Goal: Task Accomplishment & Management: Use online tool/utility

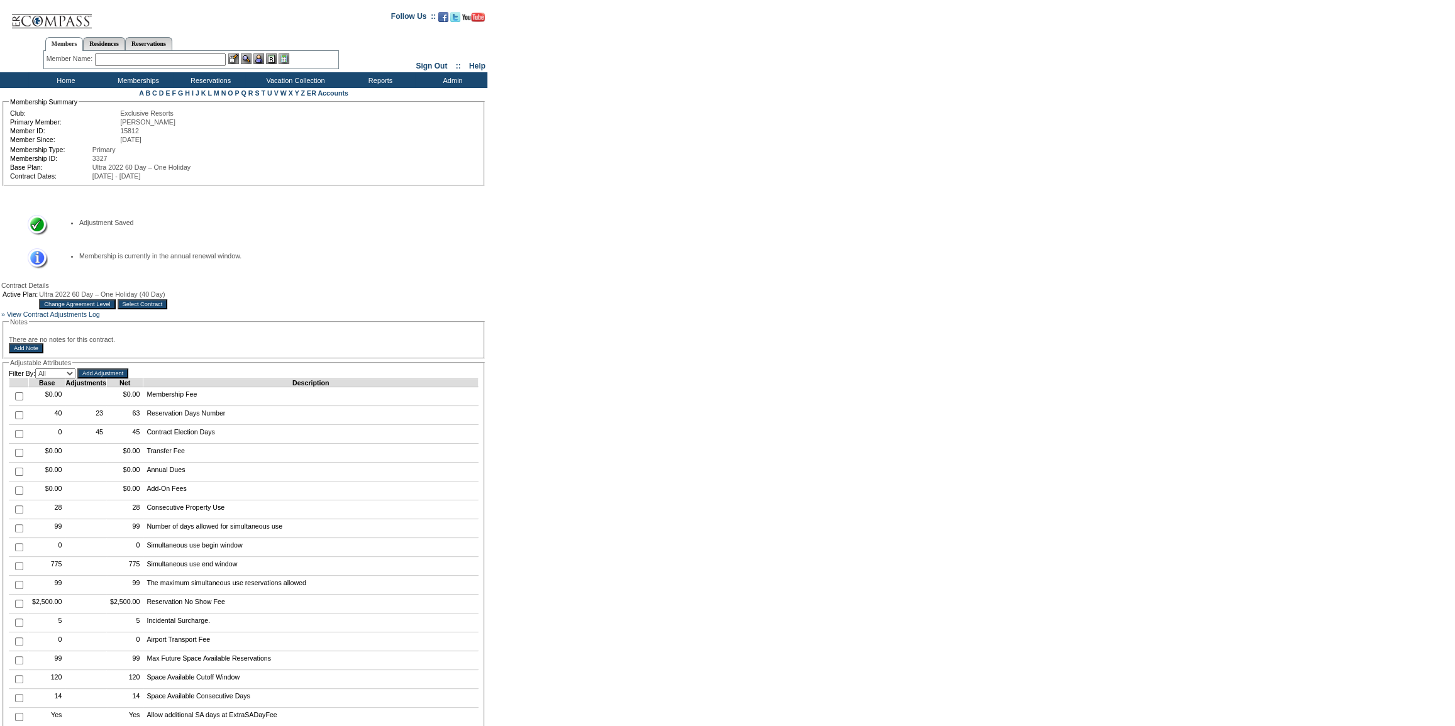
click at [18, 419] on input "checkbox" at bounding box center [19, 415] width 8 height 8
checkbox input "true"
click at [168, 307] on input "Select Contract" at bounding box center [143, 304] width 50 height 10
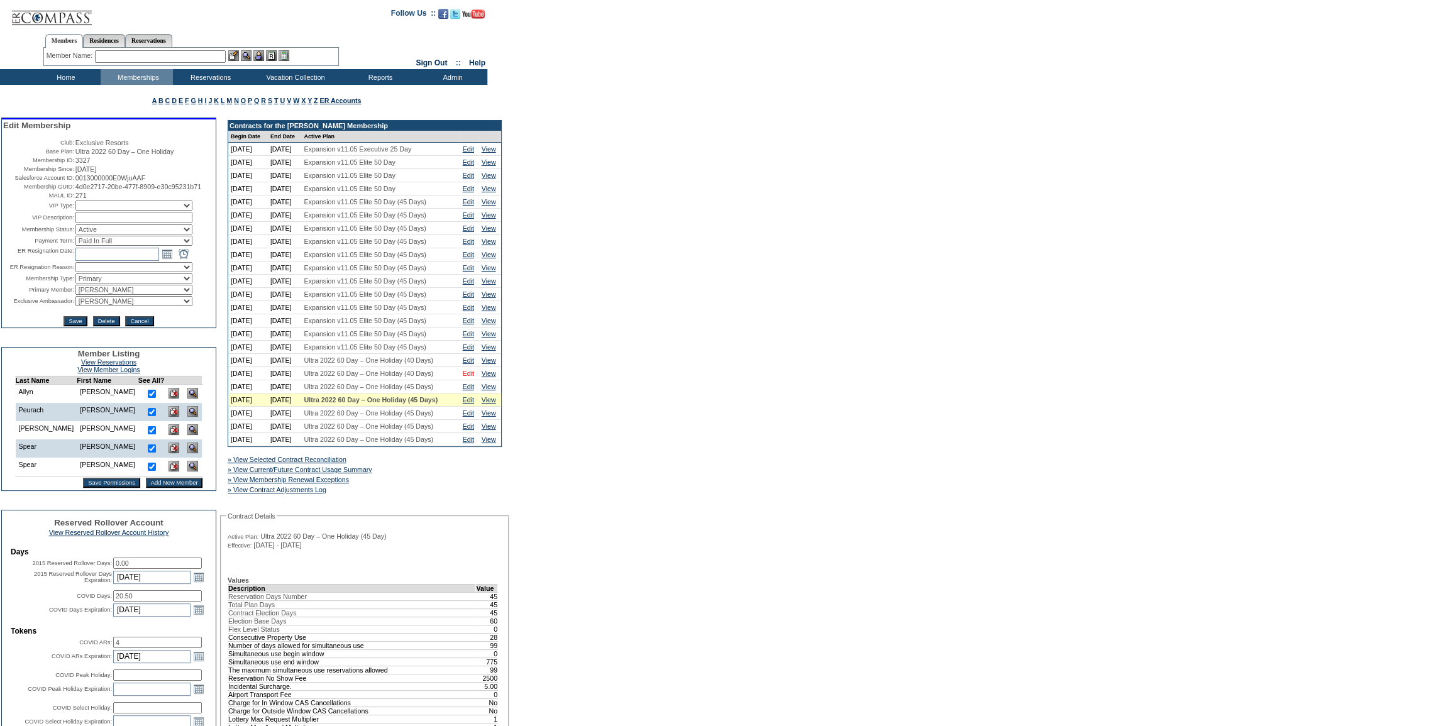
click at [469, 377] on link "Edit" at bounding box center [468, 374] width 11 height 8
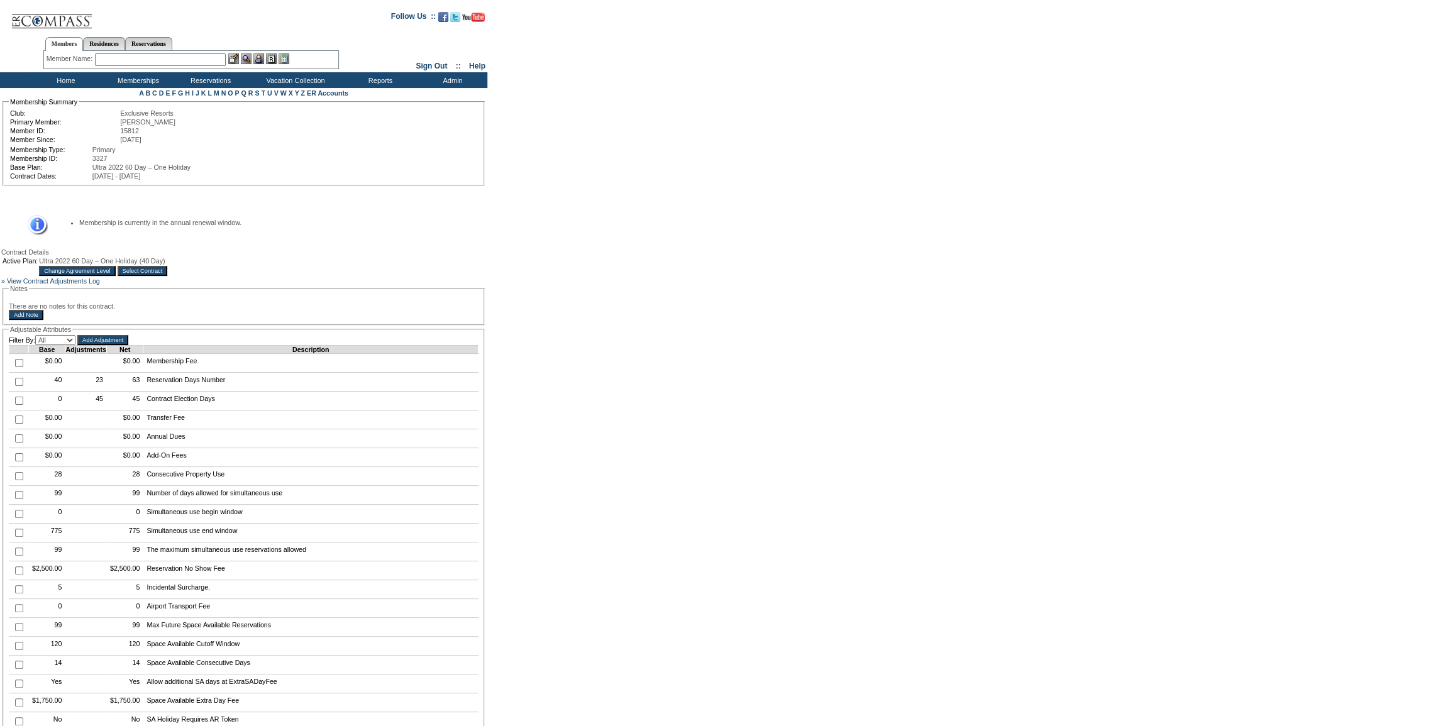
click at [17, 386] on input "checkbox" at bounding box center [19, 382] width 8 height 8
checkbox input "true"
click at [110, 345] on input "Add Adjustment" at bounding box center [102, 340] width 51 height 10
